Goal: Browse casually: Explore the website without a specific task or goal

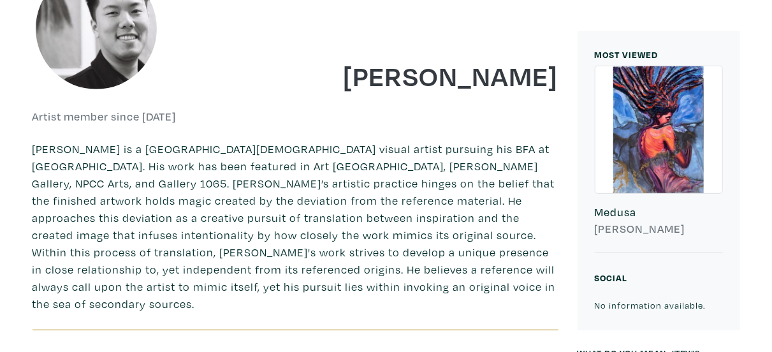
scroll to position [237, 0]
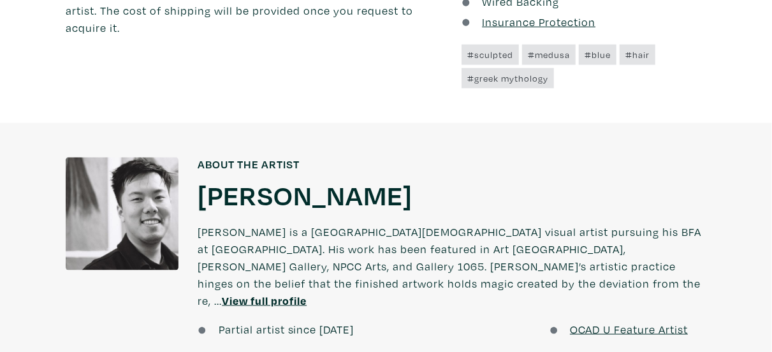
drag, startPoint x: 372, startPoint y: 187, endPoint x: 382, endPoint y: 229, distance: 43.3
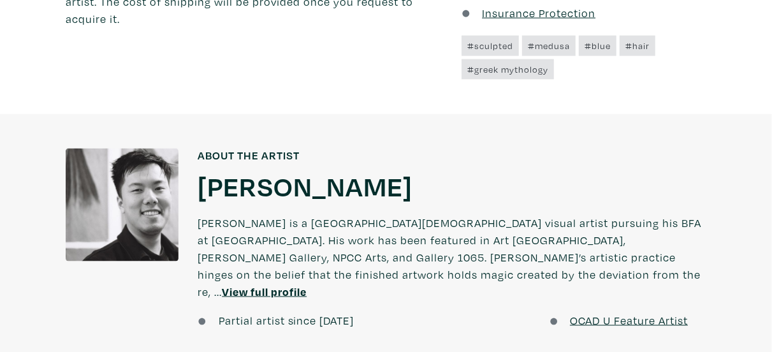
drag, startPoint x: 433, startPoint y: 186, endPoint x: 438, endPoint y: 242, distance: 57.0
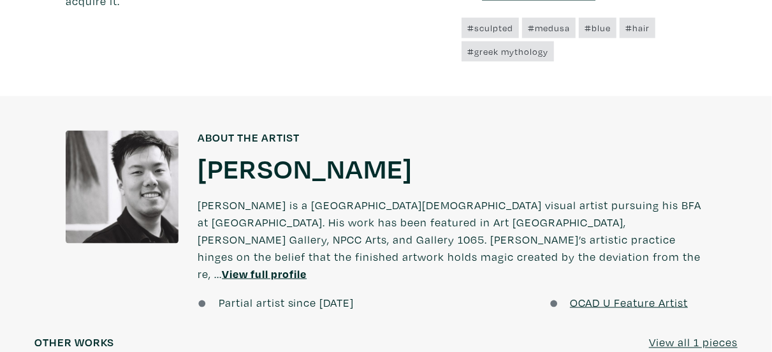
click at [307, 267] on u "View full profile" at bounding box center [264, 274] width 85 height 15
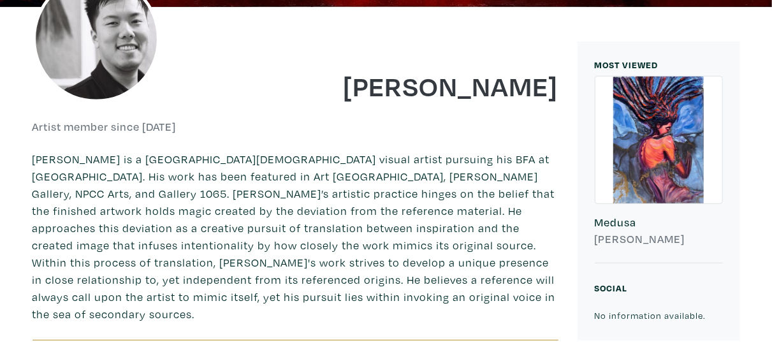
drag, startPoint x: 346, startPoint y: 265, endPoint x: 372, endPoint y: 333, distance: 73.1
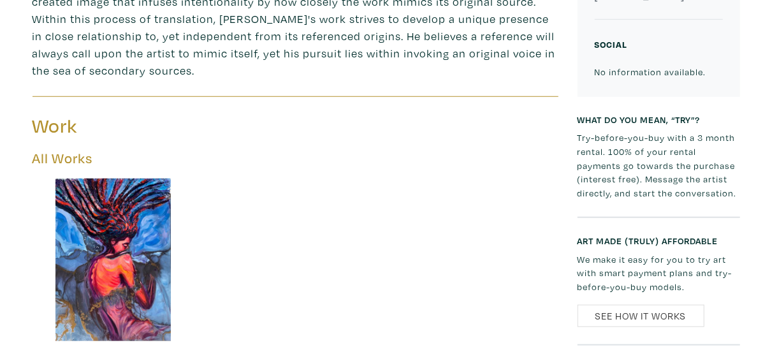
drag, startPoint x: 433, startPoint y: 265, endPoint x: 427, endPoint y: 340, distance: 74.8
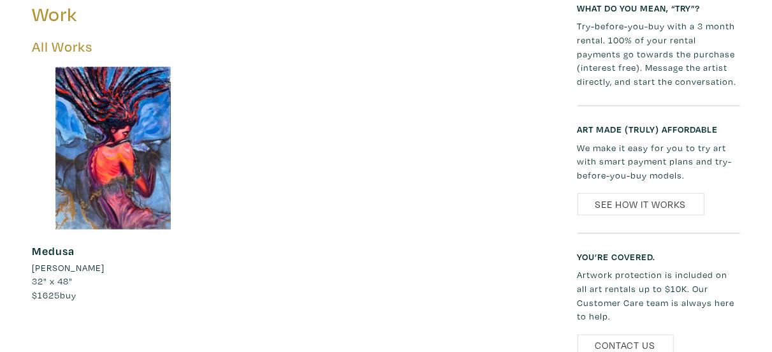
drag, startPoint x: 409, startPoint y: 203, endPoint x: 416, endPoint y: 265, distance: 62.3
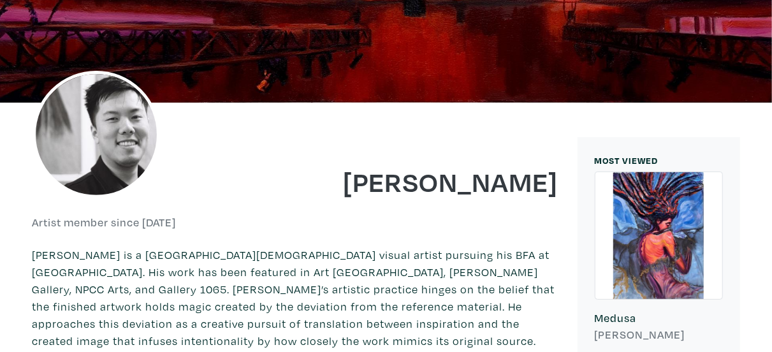
scroll to position [158, 0]
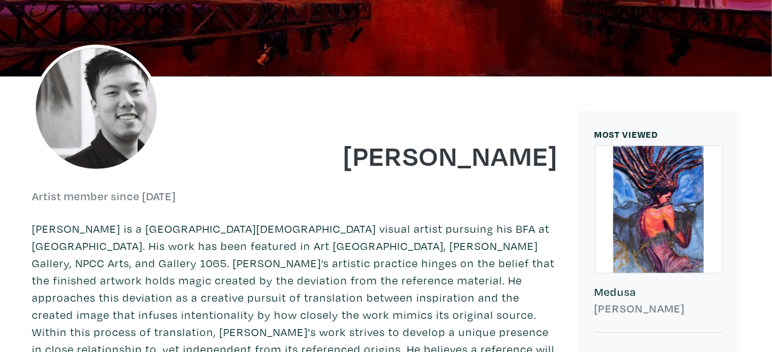
drag, startPoint x: 410, startPoint y: 244, endPoint x: 427, endPoint y: 302, distance: 60.4
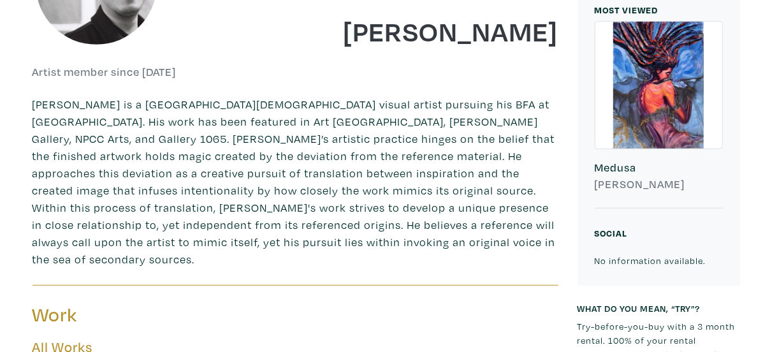
drag, startPoint x: 419, startPoint y: 186, endPoint x: 425, endPoint y: 235, distance: 50.1
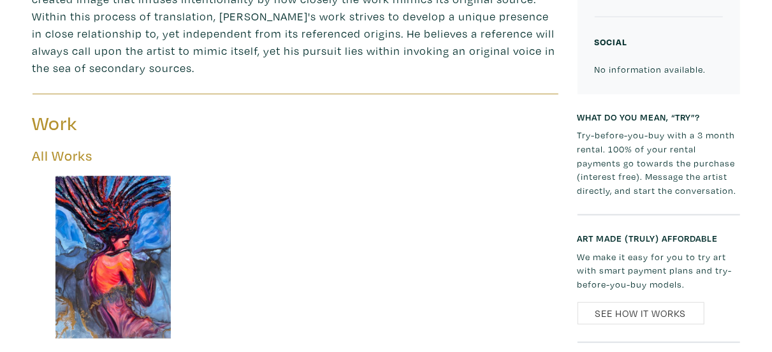
drag, startPoint x: 399, startPoint y: 240, endPoint x: 404, endPoint y: 280, distance: 39.8
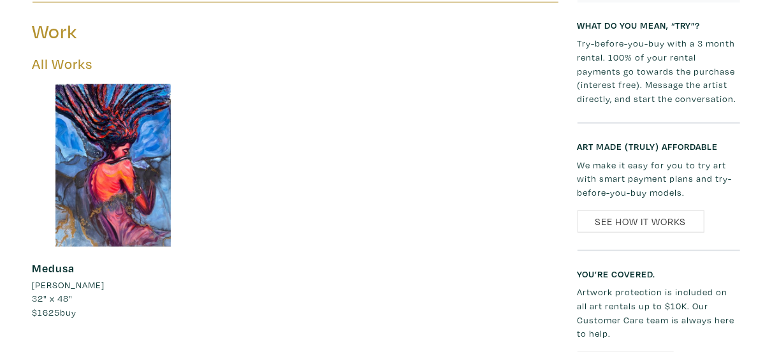
drag, startPoint x: 404, startPoint y: 275, endPoint x: 411, endPoint y: 235, distance: 40.8
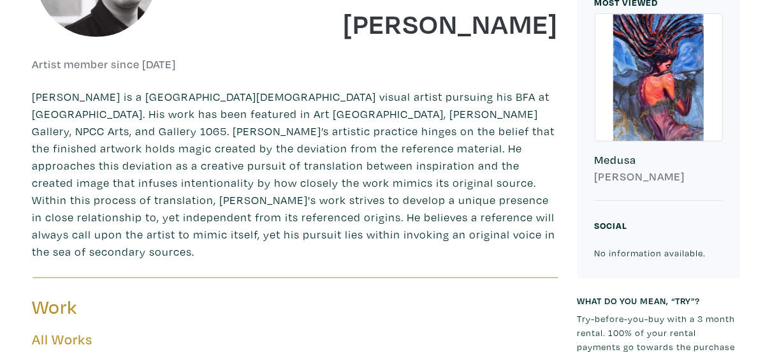
scroll to position [281, 0]
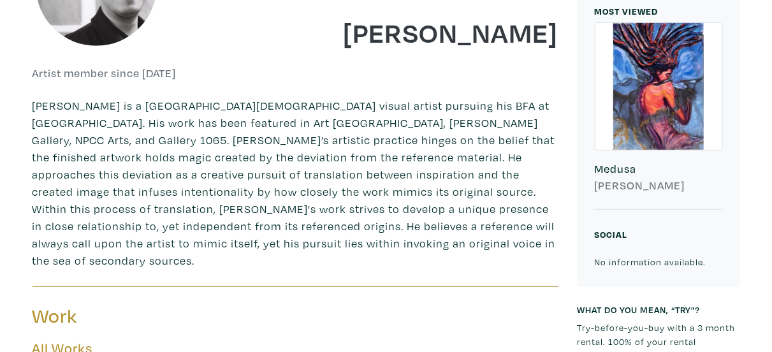
drag, startPoint x: 533, startPoint y: 217, endPoint x: 526, endPoint y: 168, distance: 49.5
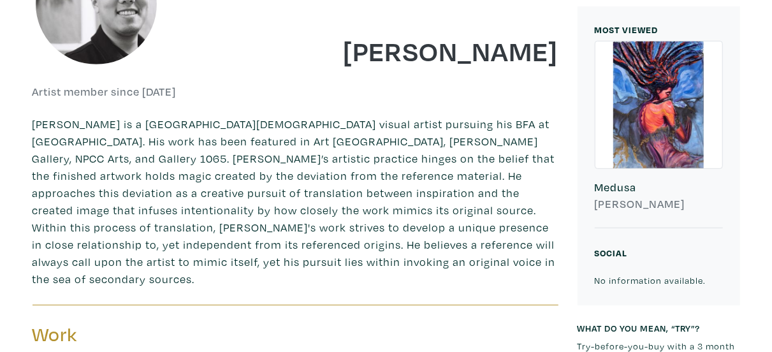
drag, startPoint x: 351, startPoint y: 251, endPoint x: 362, endPoint y: 275, distance: 26.3
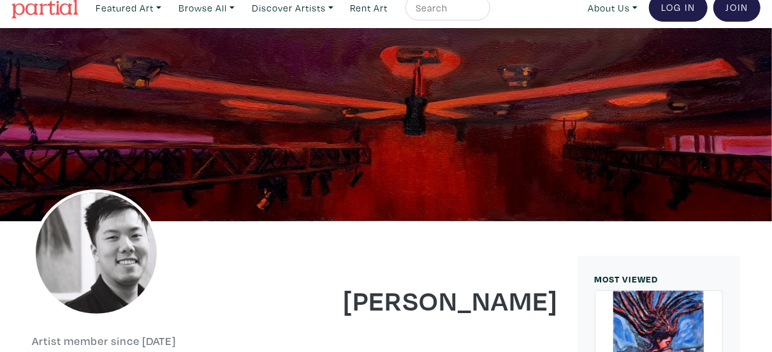
scroll to position [0, 0]
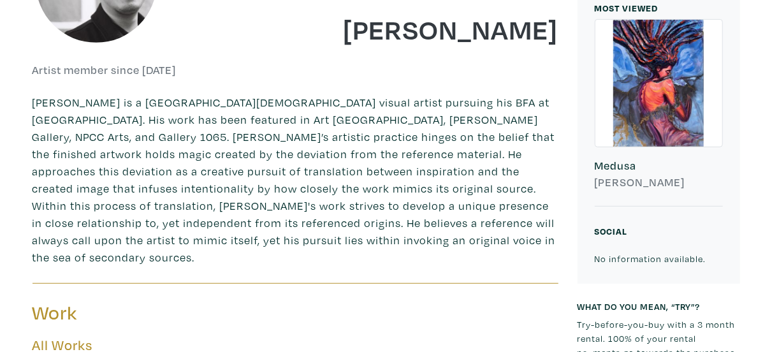
drag, startPoint x: 359, startPoint y: 269, endPoint x: 351, endPoint y: 331, distance: 62.3
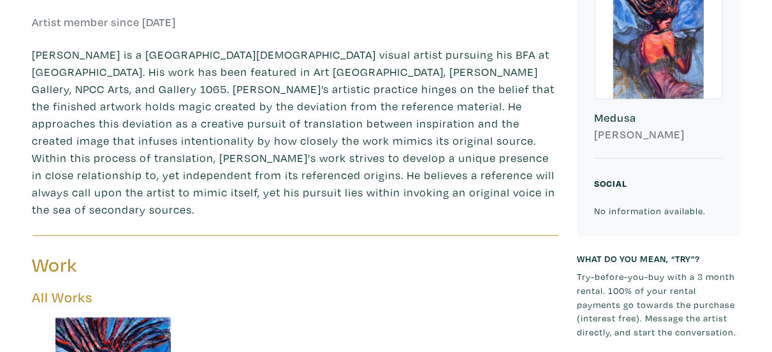
drag, startPoint x: 339, startPoint y: 233, endPoint x: 344, endPoint y: 271, distance: 38.0
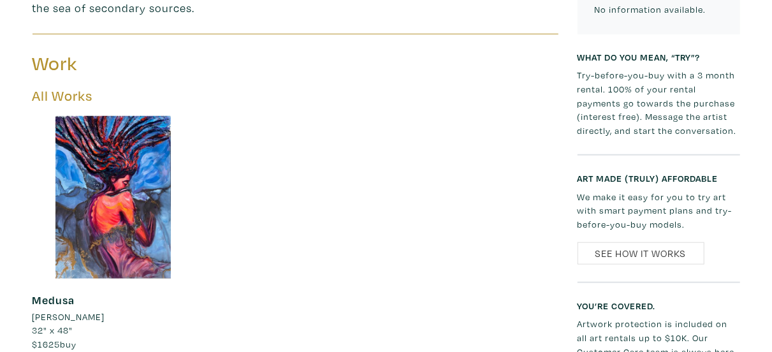
scroll to position [601, 0]
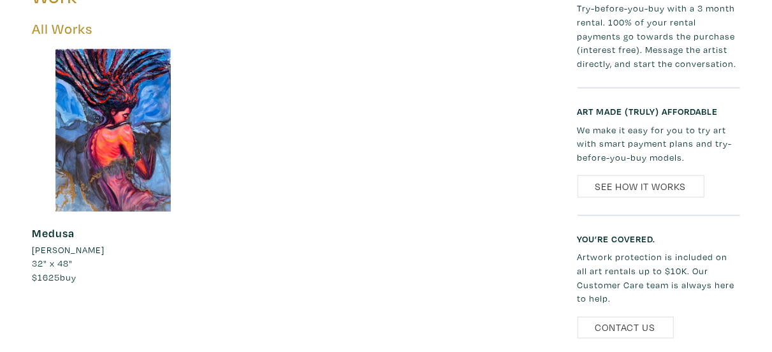
drag, startPoint x: 335, startPoint y: 222, endPoint x: 330, endPoint y: 289, distance: 67.1
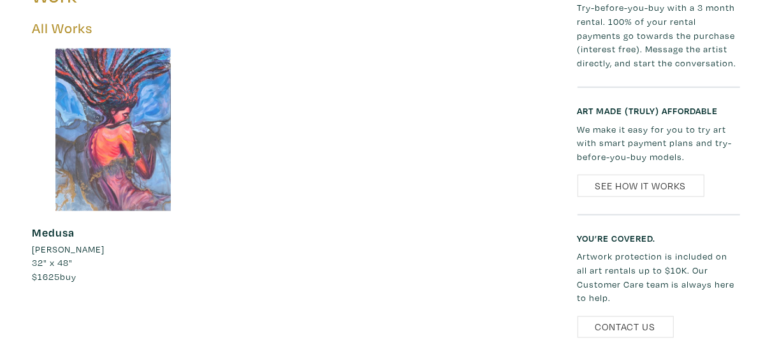
click at [157, 151] on div at bounding box center [114, 129] width 163 height 163
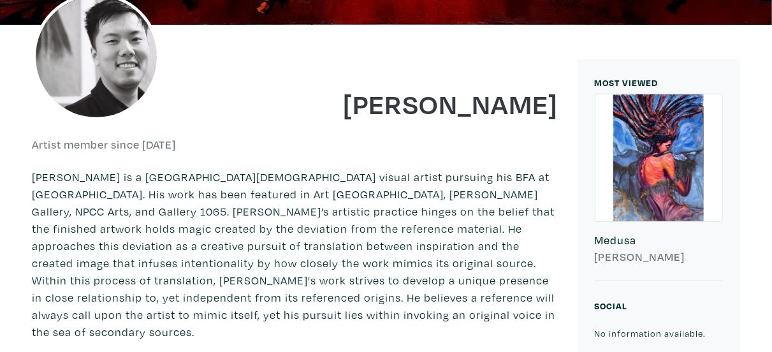
drag, startPoint x: 432, startPoint y: 181, endPoint x: 441, endPoint y: 148, distance: 34.3
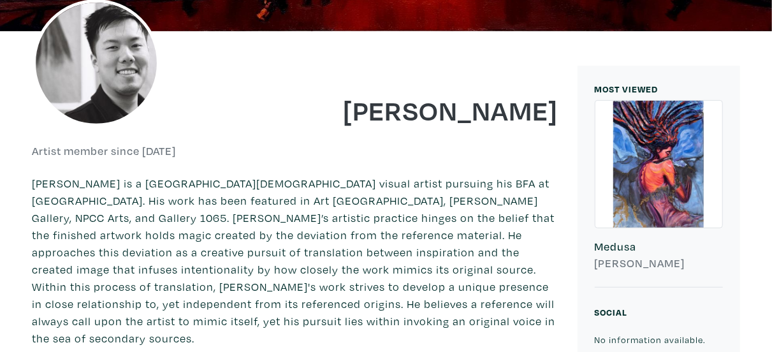
click at [633, 186] on div at bounding box center [659, 164] width 127 height 127
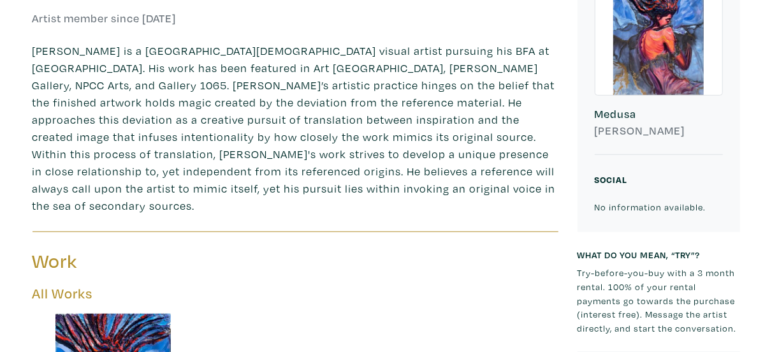
scroll to position [358, 0]
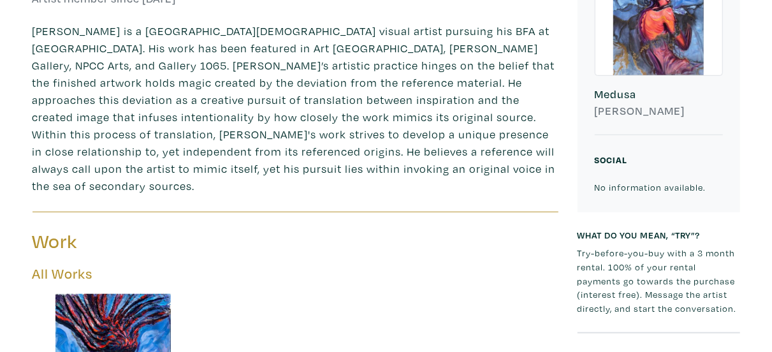
drag, startPoint x: 351, startPoint y: 239, endPoint x: 356, endPoint y: 284, distance: 44.9
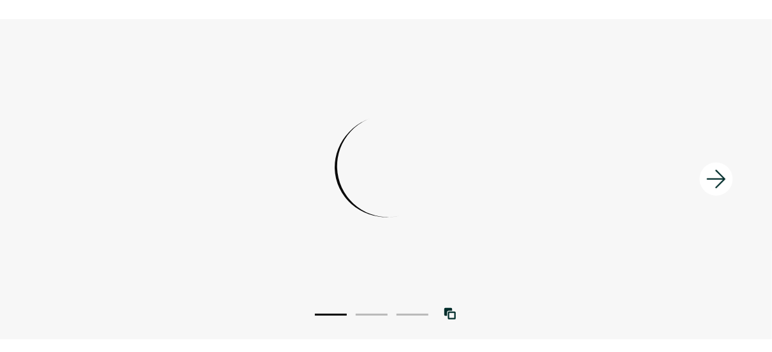
scroll to position [66, 0]
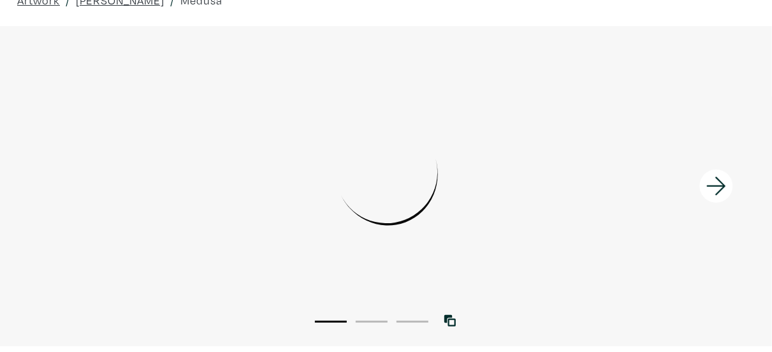
drag, startPoint x: 444, startPoint y: 235, endPoint x: 456, endPoint y: 225, distance: 15.8
click at [715, 188] on icon at bounding box center [716, 186] width 43 height 34
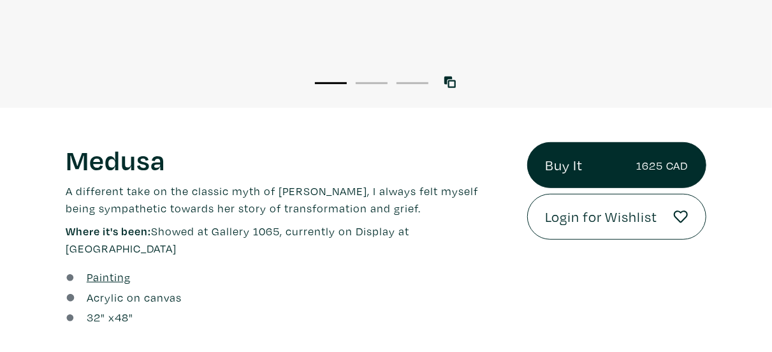
drag, startPoint x: 397, startPoint y: 76, endPoint x: 393, endPoint y: 124, distance: 48.6
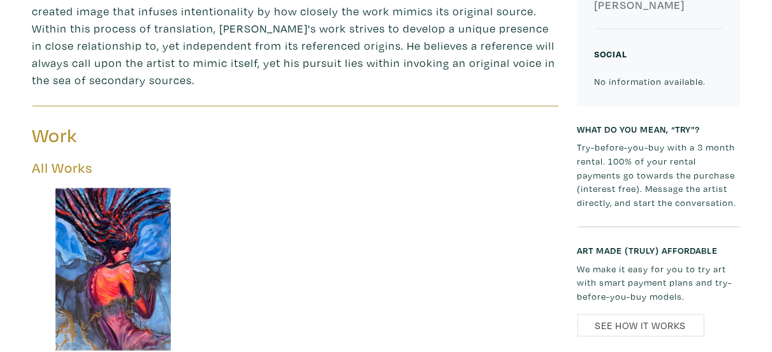
scroll to position [491, 0]
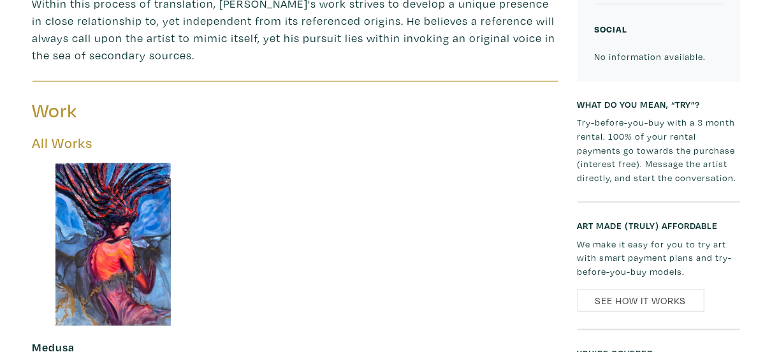
drag, startPoint x: 425, startPoint y: 143, endPoint x: 437, endPoint y: 196, distance: 54.8
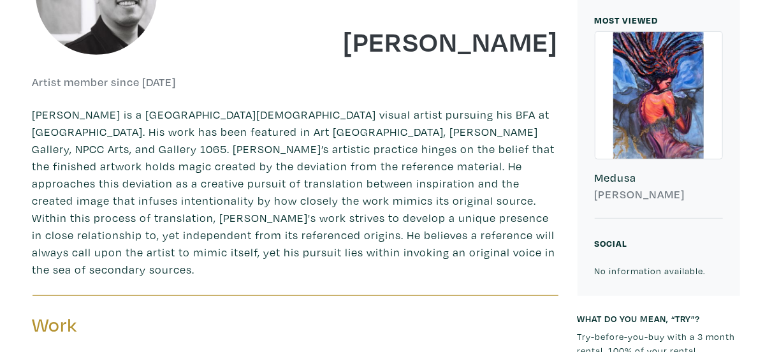
drag, startPoint x: 433, startPoint y: 197, endPoint x: 432, endPoint y: 143, distance: 54.2
